Goal: Navigation & Orientation: Understand site structure

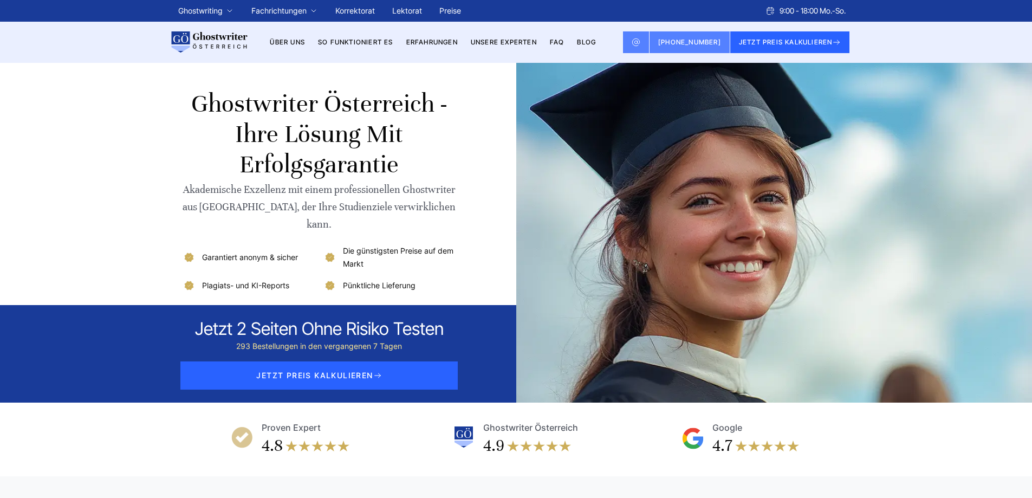
click at [290, 42] on link "Über uns" at bounding box center [287, 42] width 35 height 8
click at [499, 40] on link "Unsere Experten" at bounding box center [504, 42] width 66 height 8
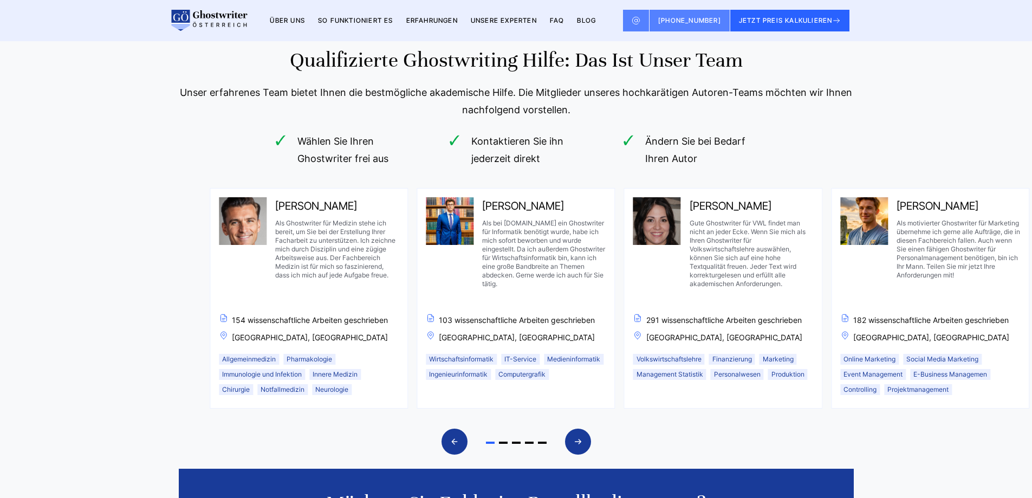
scroll to position [758, 0]
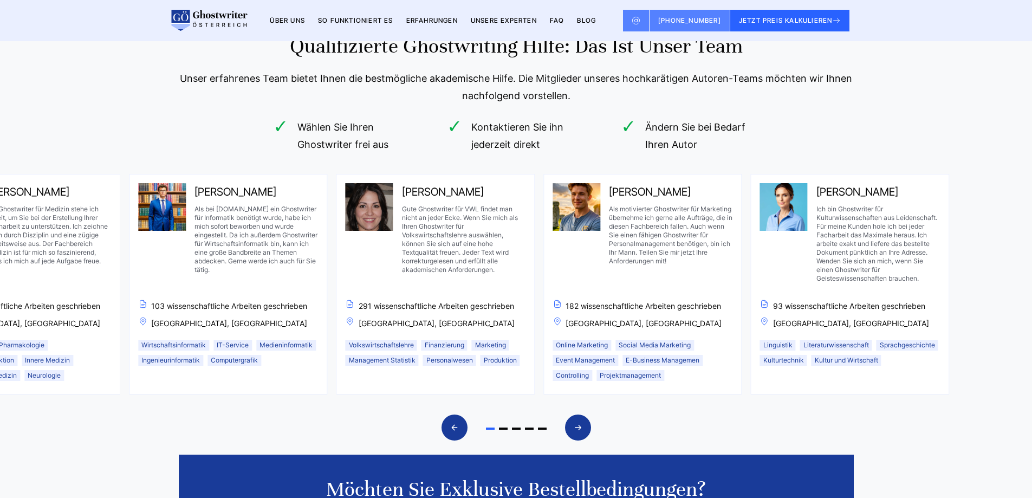
click at [268, 164] on div "Qualifizierte Ghostwriting Hilfe: Das ist unser Team Unser erfahrenes Team biet…" at bounding box center [516, 311] width 693 height 556
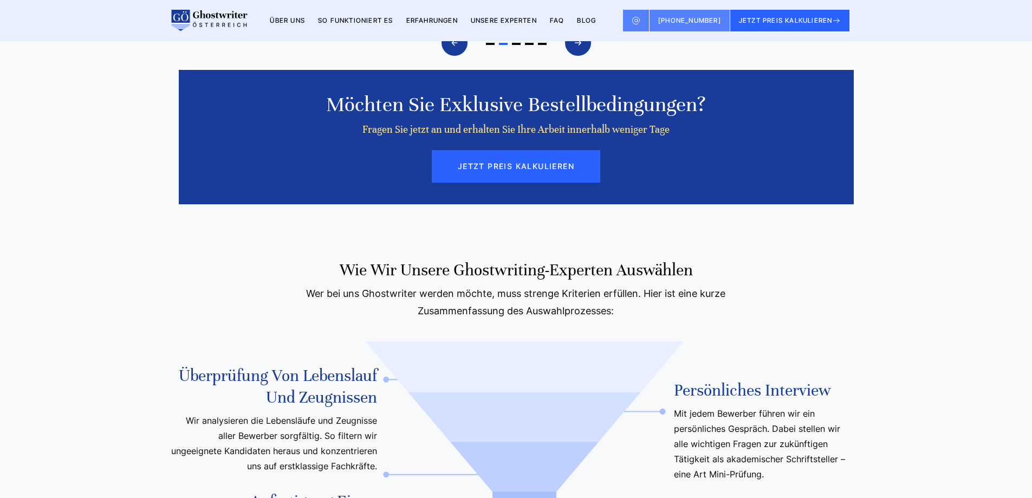
scroll to position [1300, 0]
